Goal: Check status: Check status

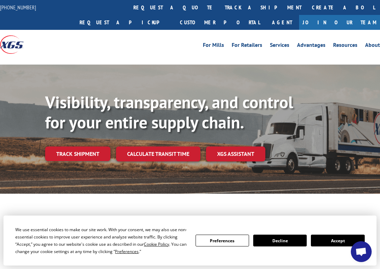
click at [70, 150] on link "Track shipment" at bounding box center [77, 154] width 65 height 15
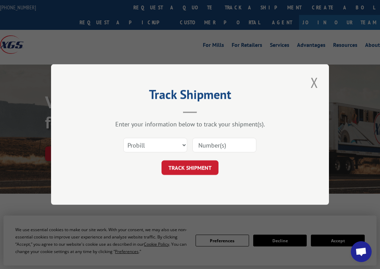
click at [210, 144] on input at bounding box center [224, 145] width 64 height 15
paste input "16944690"
type input "16944690"
click at [200, 166] on button "TRACK SHIPMENT" at bounding box center [189, 167] width 57 height 15
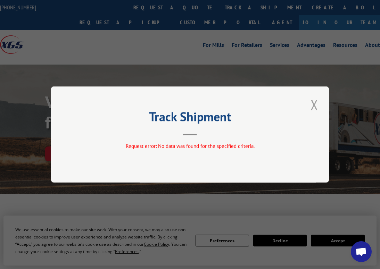
click at [315, 105] on button "Close modal" at bounding box center [314, 104] width 12 height 19
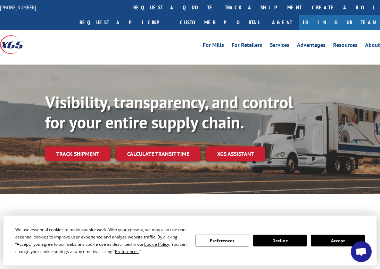
click at [68, 154] on link "Track shipment" at bounding box center [77, 154] width 65 height 15
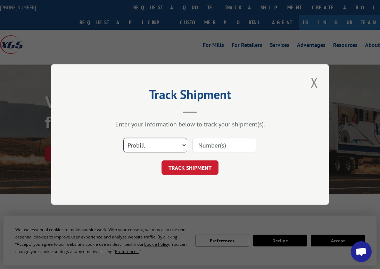
select select
click at [219, 147] on input at bounding box center [224, 145] width 64 height 15
paste input "16944690"
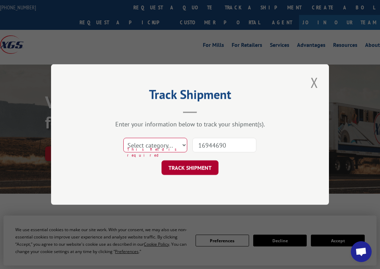
type input "16944690"
click at [204, 168] on button "TRACK SHIPMENT" at bounding box center [189, 167] width 57 height 15
select select "bol"
click at [187, 171] on button "TRACK SHIPMENT" at bounding box center [189, 167] width 57 height 15
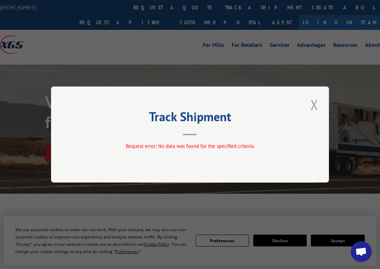
click at [314, 107] on button "Close modal" at bounding box center [314, 104] width 12 height 19
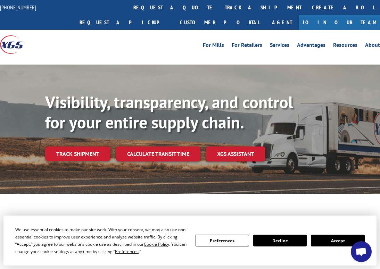
drag, startPoint x: 72, startPoint y: 156, endPoint x: 76, endPoint y: 156, distance: 3.5
click at [72, 156] on link "Track shipment" at bounding box center [77, 154] width 65 height 15
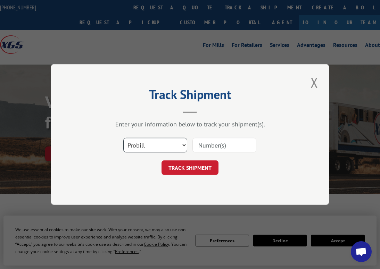
select select "po"
click at [222, 148] on input at bounding box center [224, 145] width 64 height 15
paste input "16944690"
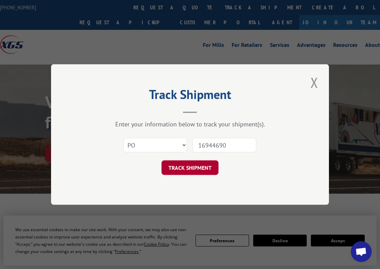
type input "16944690"
click at [201, 164] on button "TRACK SHIPMENT" at bounding box center [189, 167] width 57 height 15
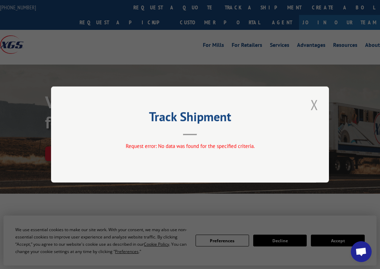
click at [314, 104] on button "Close modal" at bounding box center [314, 104] width 12 height 19
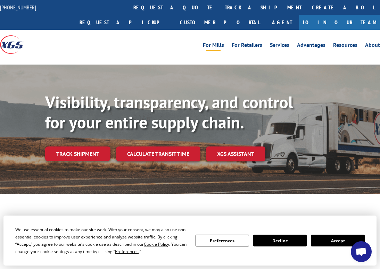
click at [219, 43] on link "For Mills" at bounding box center [213, 46] width 21 height 8
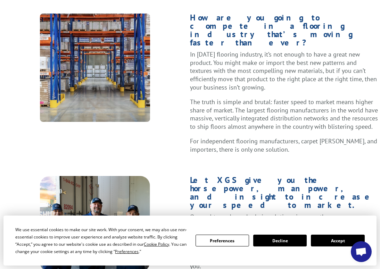
scroll to position [337, 0]
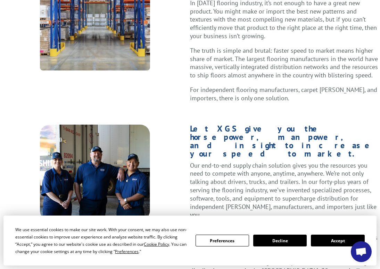
click at [292, 239] on button "Decline" at bounding box center [279, 241] width 53 height 12
